Goal: Task Accomplishment & Management: Complete application form

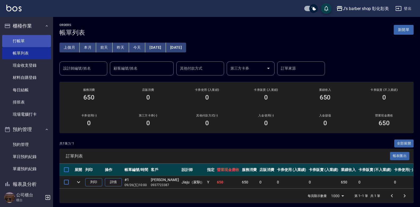
click at [38, 35] on link "打帳單" at bounding box center [26, 41] width 49 height 12
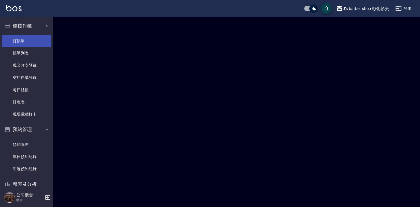
click at [38, 35] on link "打帳單" at bounding box center [26, 41] width 49 height 12
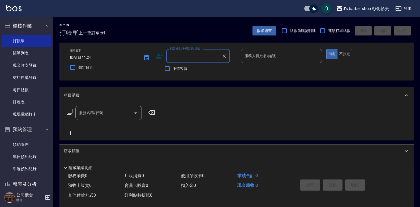
click at [97, 58] on input "[DATE] 11:24" at bounding box center [104, 57] width 68 height 9
type input "[DATE] 11:00"
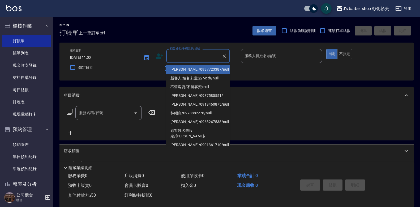
click at [172, 54] on div "顧客姓名/手機號碼/編號 顧客姓名/手機號碼/編號" at bounding box center [198, 56] width 64 height 14
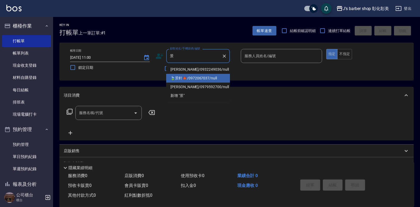
click at [190, 78] on li "🍃景軒🍁/0972067037/null" at bounding box center [198, 78] width 64 height 9
type input "🍃景軒🍁/0972067037/null"
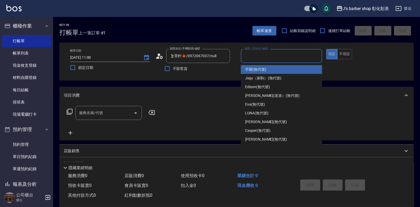
click at [258, 56] on input "服務人員姓名/編號" at bounding box center [281, 55] width 76 height 9
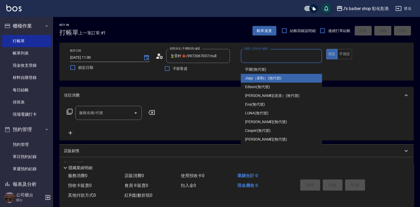
click at [252, 78] on span "Jiaju（家駒） (無代號)" at bounding box center [263, 79] width 36 height 6
type input "Jiaju（家駒）(無代號)"
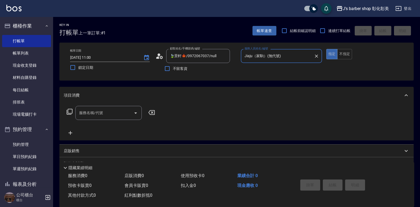
click at [114, 111] on input "服務名稱/代號" at bounding box center [105, 112] width 54 height 9
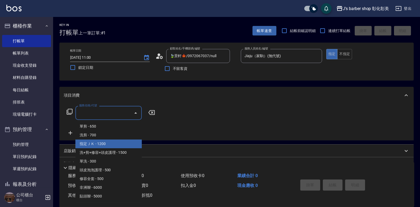
click at [103, 142] on span "指定ＪＫ - 1200" at bounding box center [108, 144] width 66 height 9
type input "指定ＪＫ(102)"
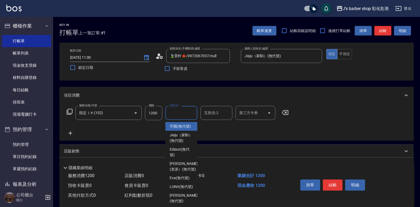
click at [189, 114] on input "互助洗-1" at bounding box center [181, 112] width 27 height 9
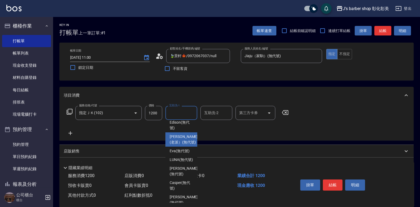
scroll to position [53, 0]
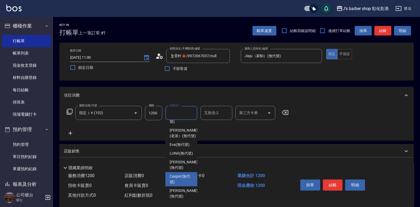
click at [184, 178] on span "Casper (無代號)" at bounding box center [180, 179] width 23 height 11
type input "Casper(無代號)"
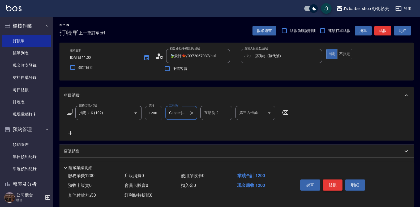
click at [331, 182] on button "結帳" at bounding box center [332, 185] width 20 height 11
